Goal: Find specific page/section: Find specific page/section

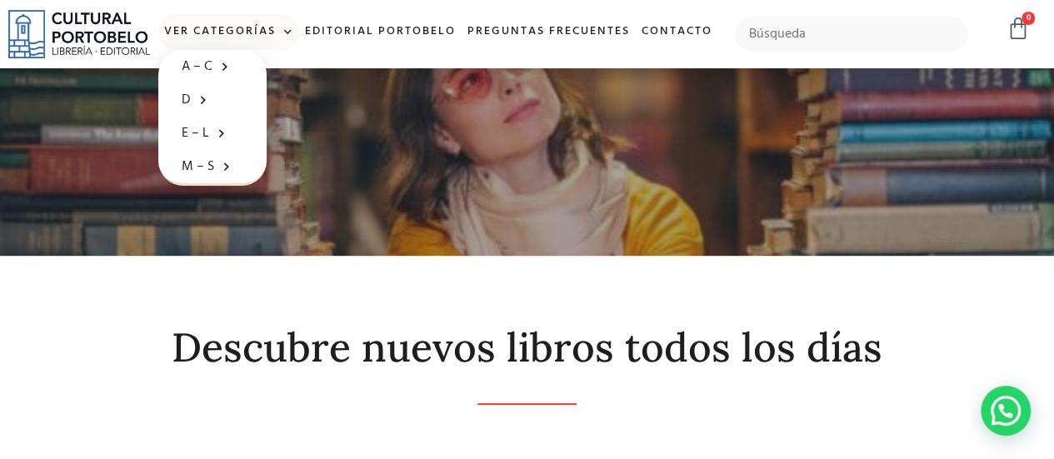
click at [293, 31] on span at bounding box center [284, 32] width 17 height 25
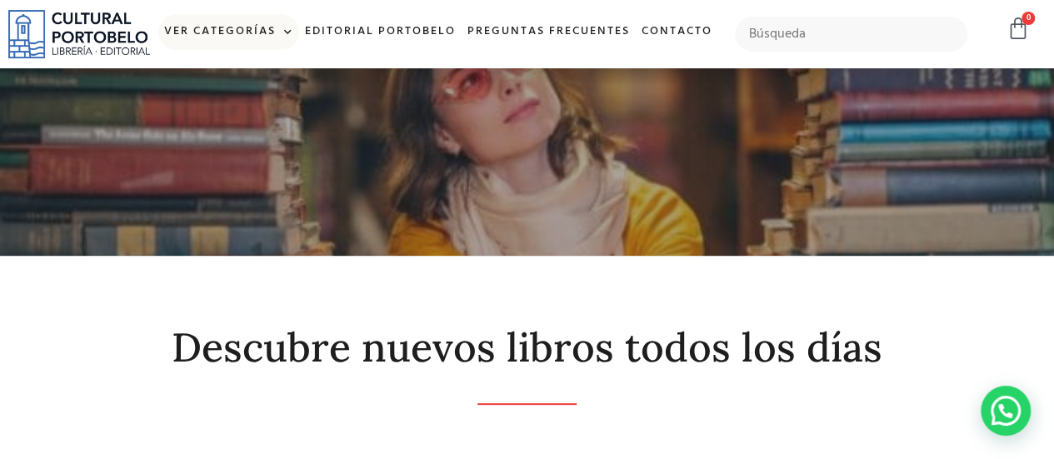
click at [293, 31] on span at bounding box center [284, 32] width 17 height 25
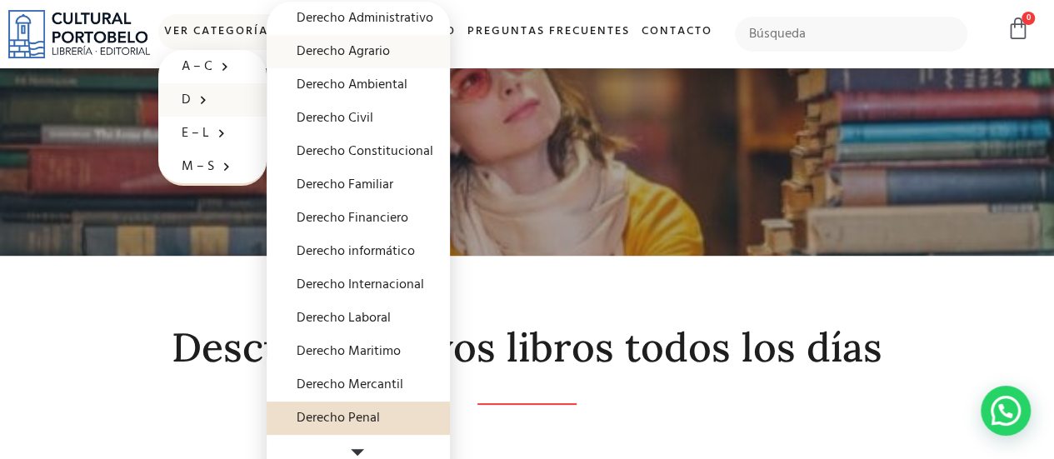
click at [415, 46] on link "Derecho Agrario" at bounding box center [358, 51] width 183 height 33
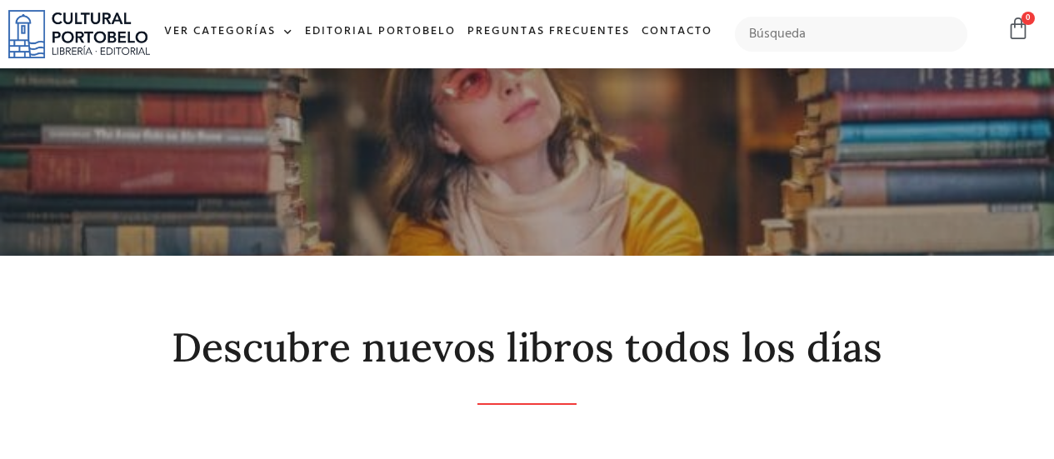
scroll to position [70, 0]
